Goal: Go to known website: Access a specific website the user already knows

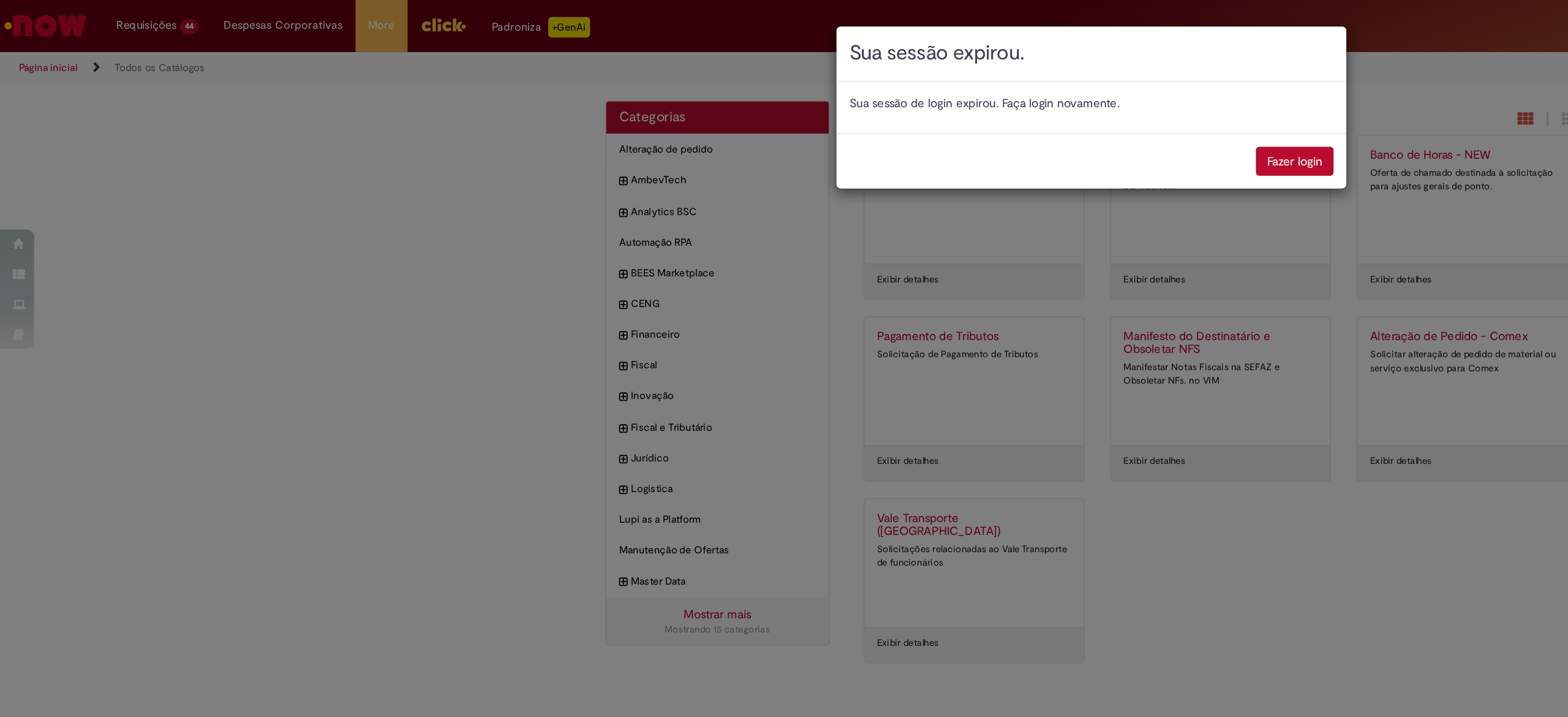
click at [927, 107] on button "Fazer login" at bounding box center [930, 116] width 55 height 21
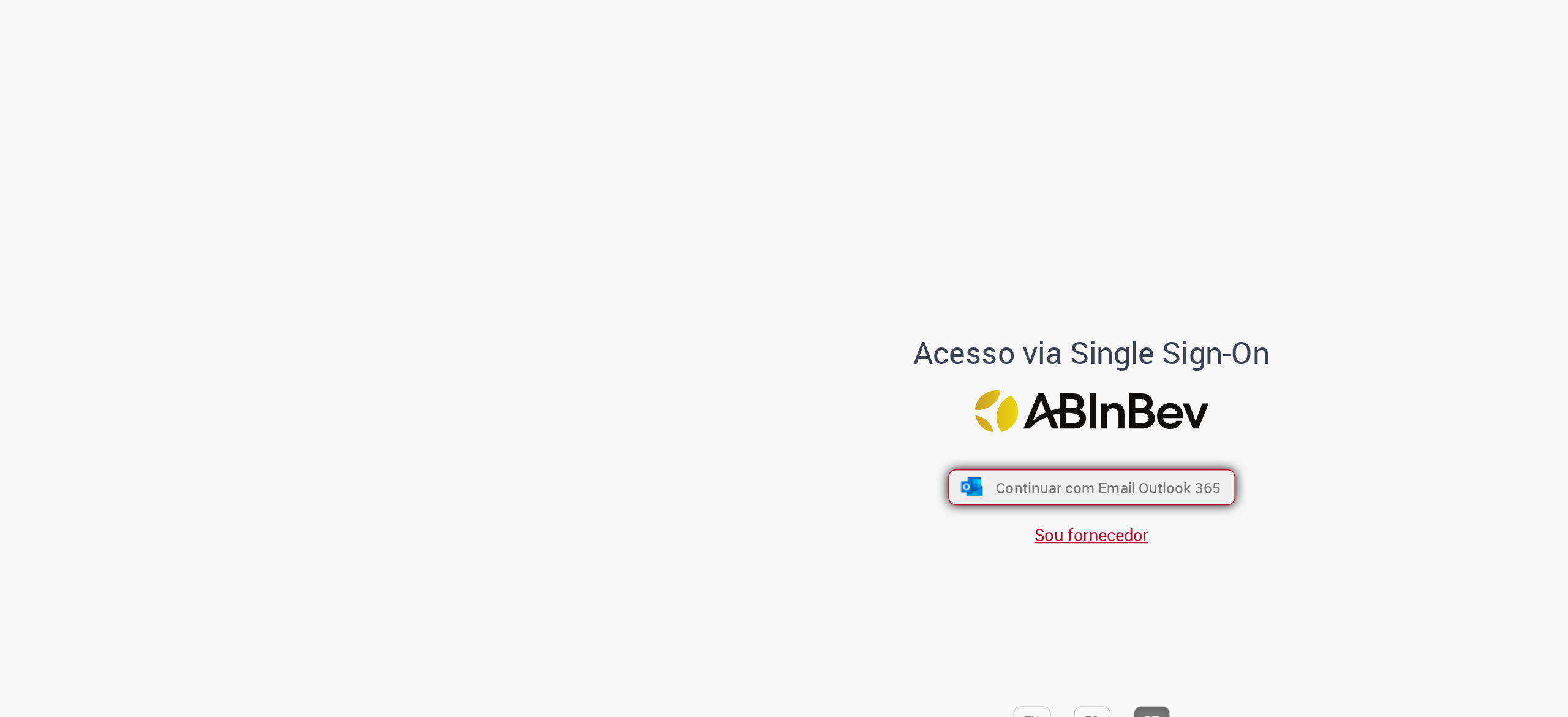
click at [819, 346] on span "Continuar com Email Outlook 365" at bounding box center [795, 350] width 162 height 14
